Goal: Task Accomplishment & Management: Complete application form

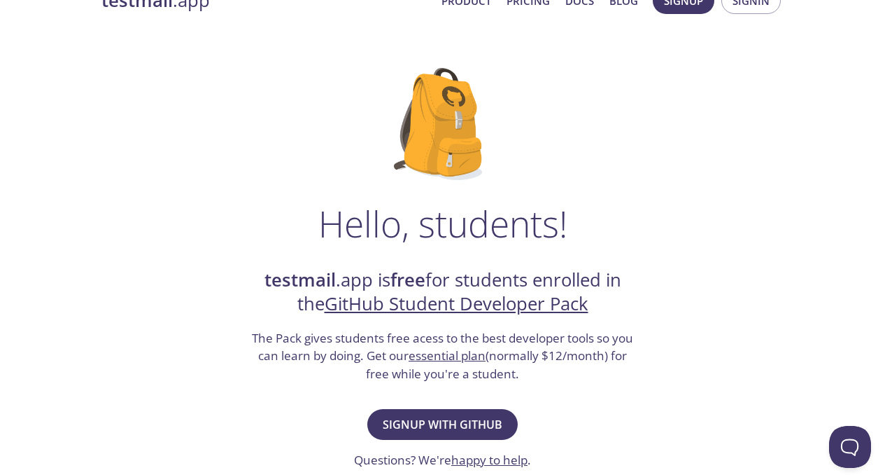
scroll to position [57, 0]
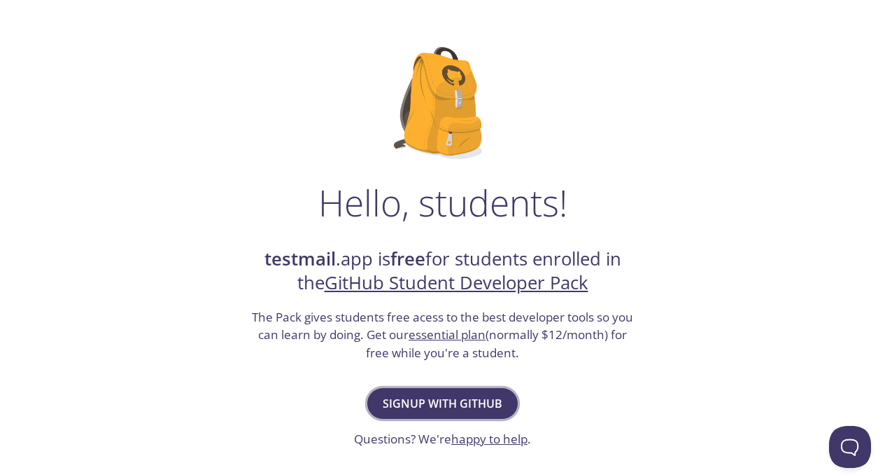
click at [491, 406] on span "Signup with GitHub" at bounding box center [443, 403] width 120 height 20
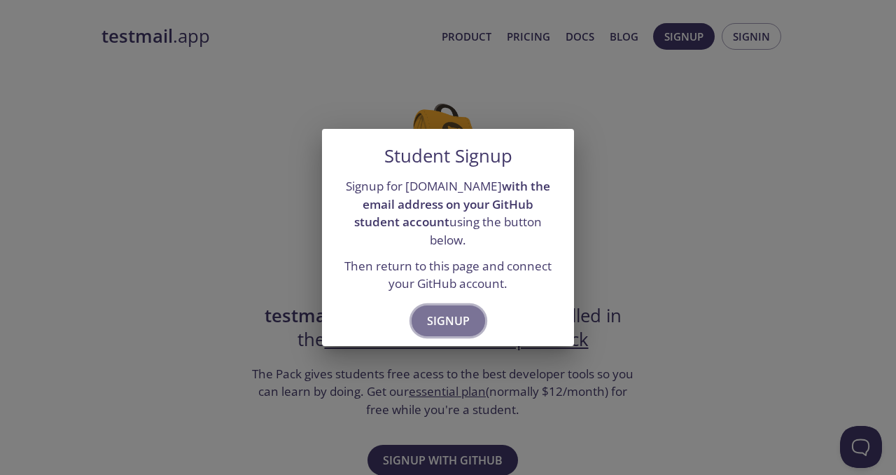
click at [453, 311] on span "Signup" at bounding box center [448, 321] width 43 height 20
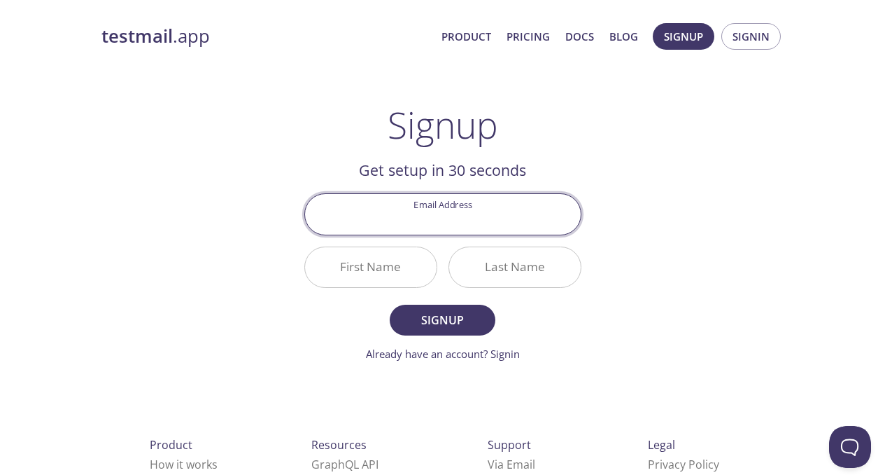
click at [463, 212] on input "Email Address" at bounding box center [443, 214] width 276 height 40
type input "[EMAIL_ADDRESS][DOMAIN_NAME]"
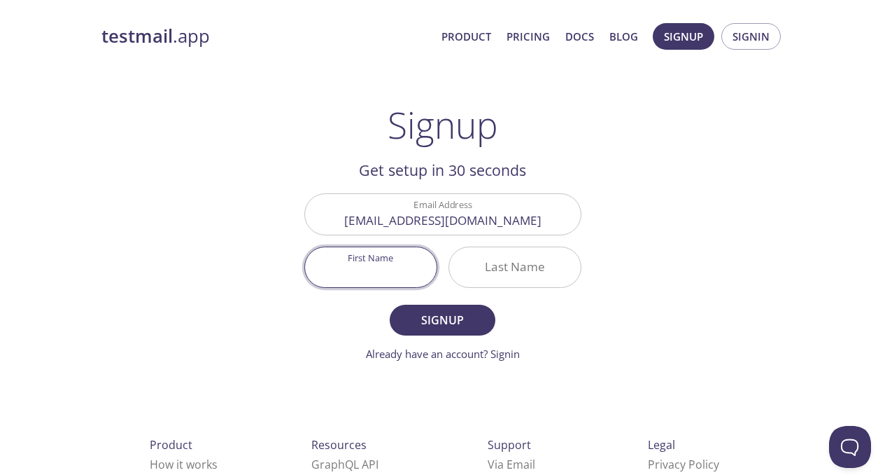
click at [393, 267] on input "First Name" at bounding box center [371, 267] width 132 height 40
type input "[PERSON_NAME]"
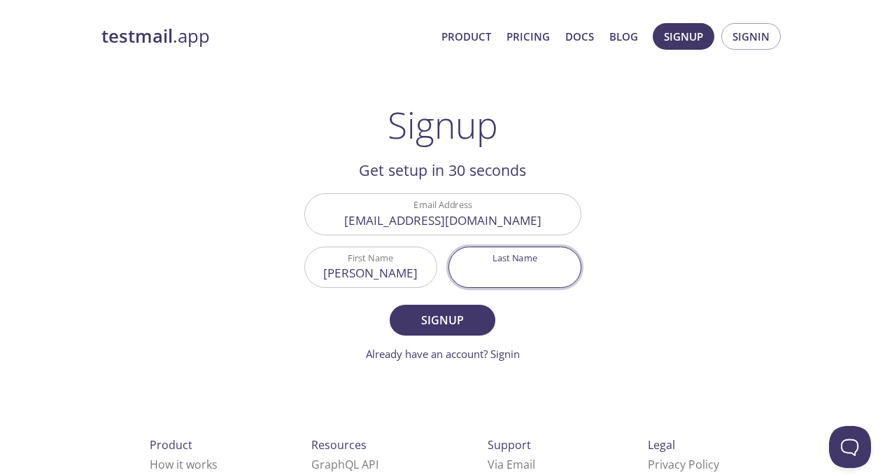
click at [463, 257] on input "Last Name" at bounding box center [515, 267] width 132 height 40
type input "Linyonyi"
click at [448, 309] on button "Signup" at bounding box center [442, 319] width 105 height 31
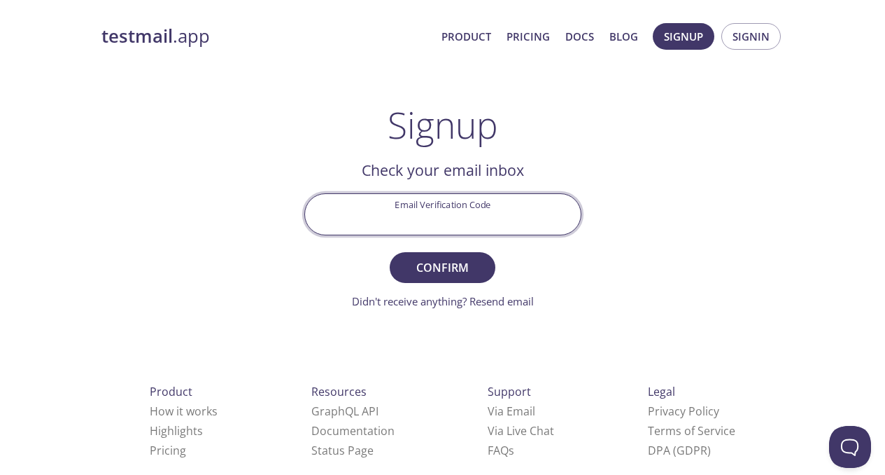
click at [442, 214] on input "Email Verification Code" at bounding box center [443, 214] width 276 height 40
type input "2N774G7"
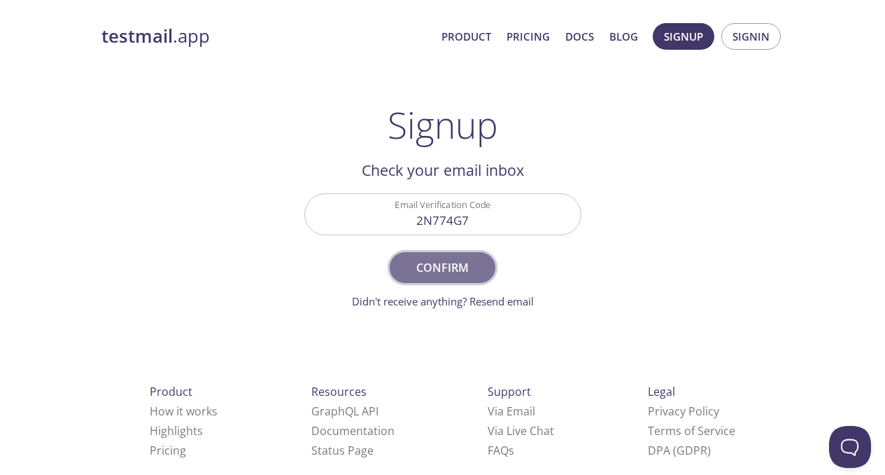
click at [456, 270] on span "Confirm" at bounding box center [442, 268] width 74 height 20
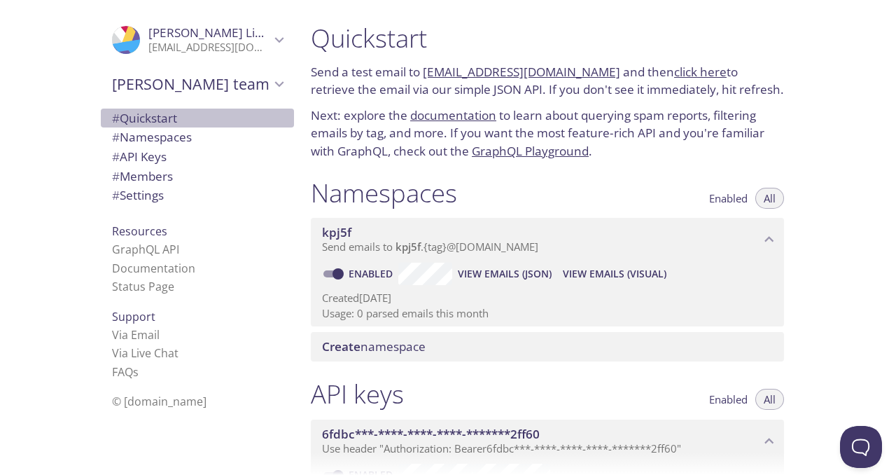
click at [139, 121] on span "# Quickstart" at bounding box center [144, 118] width 65 height 16
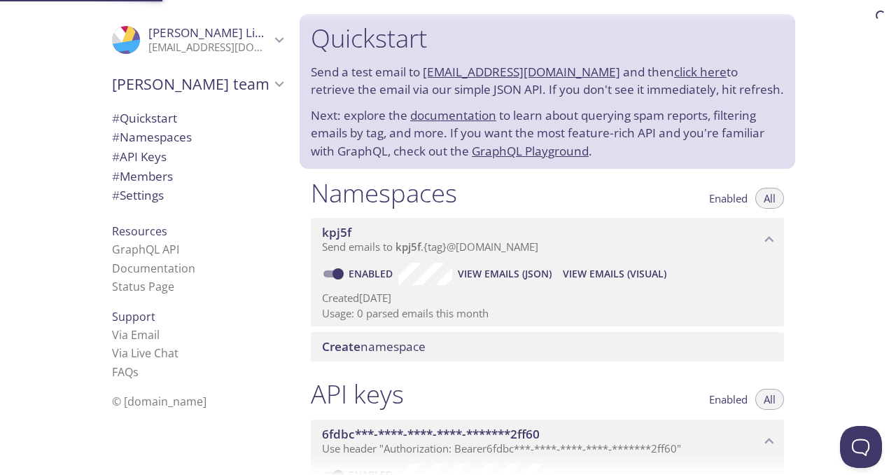
scroll to position [20, 0]
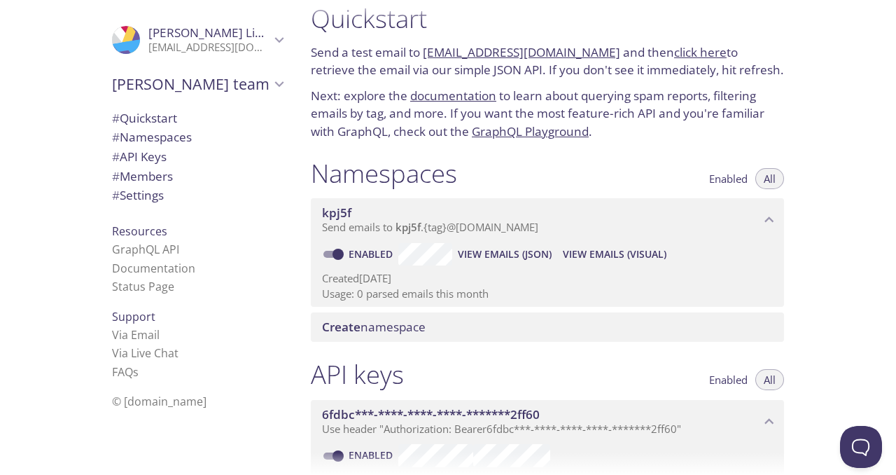
click at [139, 121] on span "# Quickstart" at bounding box center [144, 118] width 65 height 16
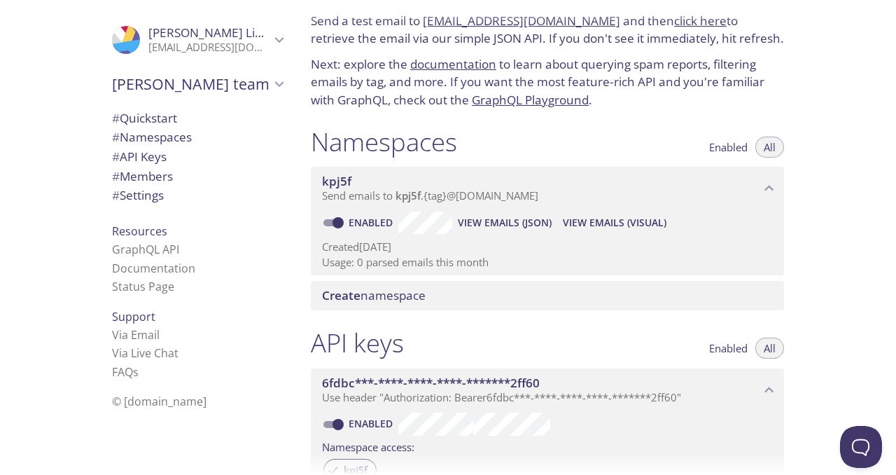
scroll to position [0, 0]
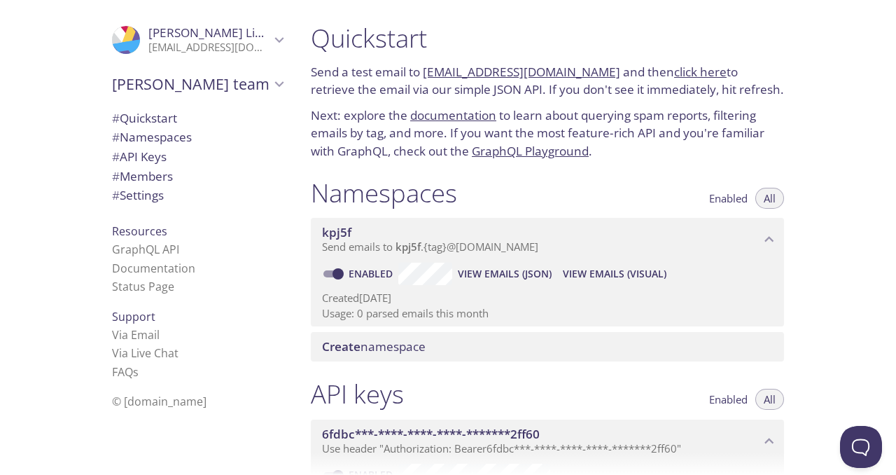
click at [155, 142] on span "# Namespaces" at bounding box center [152, 137] width 80 height 16
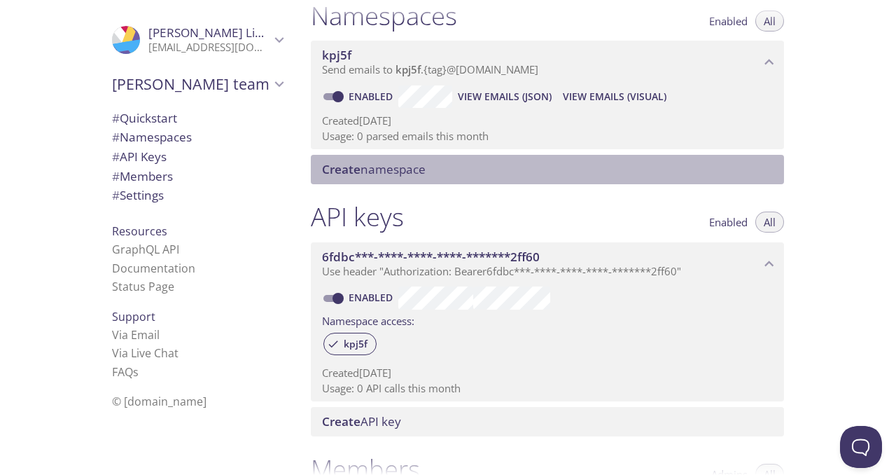
click at [364, 165] on span "Create namespace" at bounding box center [374, 169] width 104 height 16
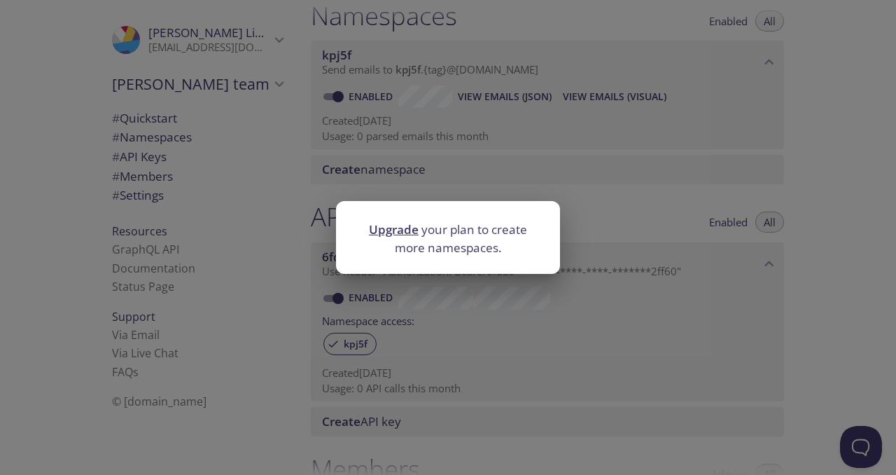
click at [372, 181] on div "Upgrade your plan to create more namespaces." at bounding box center [448, 237] width 896 height 475
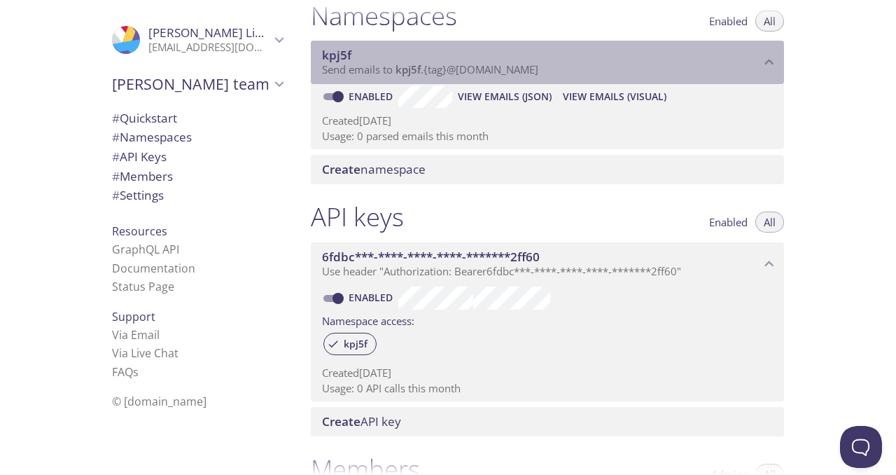
click at [433, 66] on span "Send emails to kpj5f . {tag} @[DOMAIN_NAME]" at bounding box center [430, 69] width 216 height 14
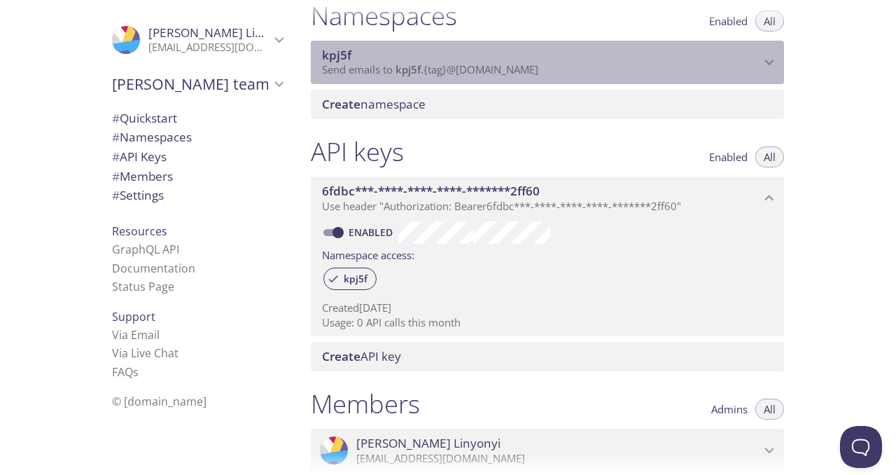
click at [433, 66] on span "Send emails to kpj5f . {tag} @[DOMAIN_NAME]" at bounding box center [430, 69] width 216 height 14
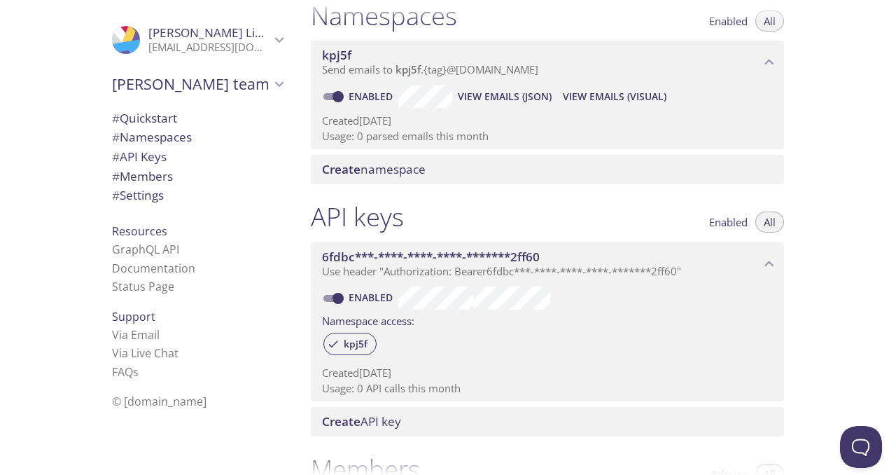
click at [475, 97] on span "View Emails (JSON)" at bounding box center [505, 96] width 94 height 17
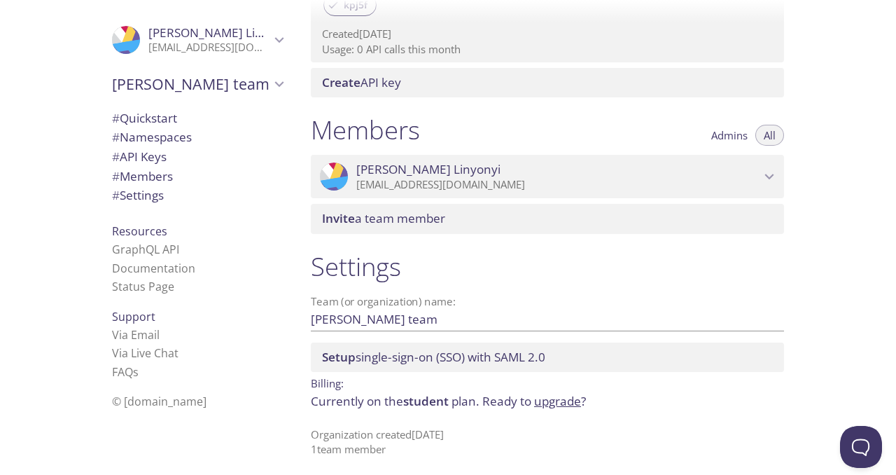
scroll to position [521, 0]
